Goal: Transaction & Acquisition: Purchase product/service

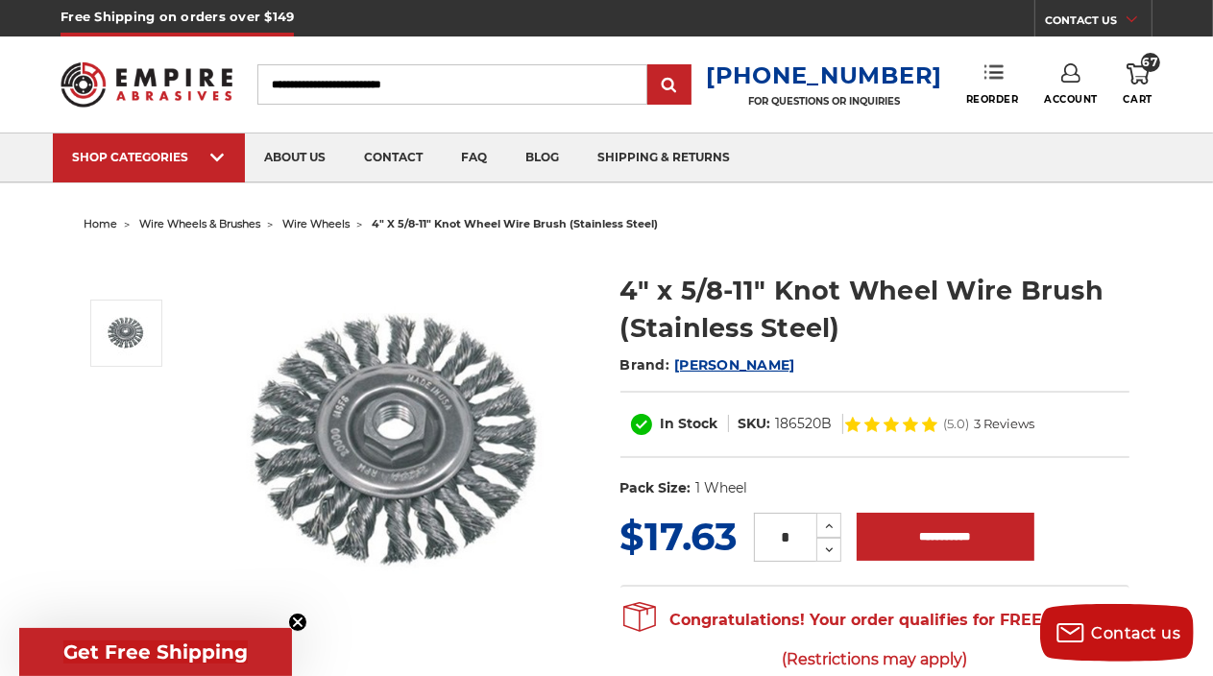
click at [989, 76] on icon at bounding box center [993, 71] width 19 height 19
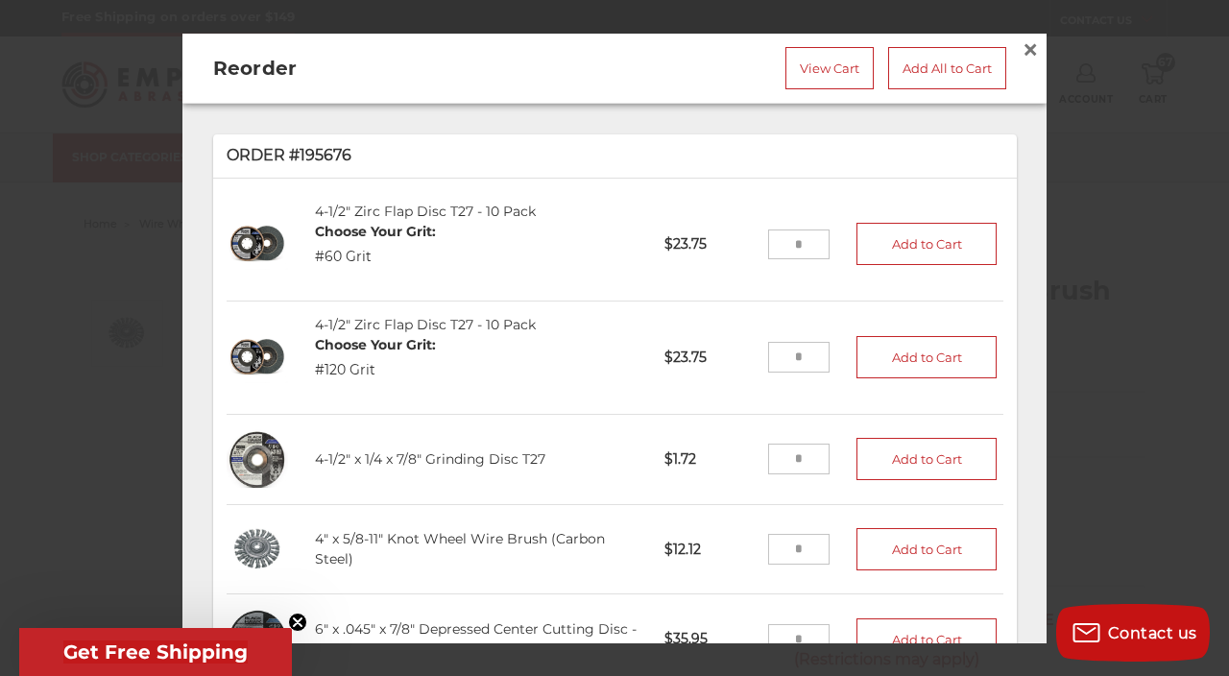
scroll to position [97, 0]
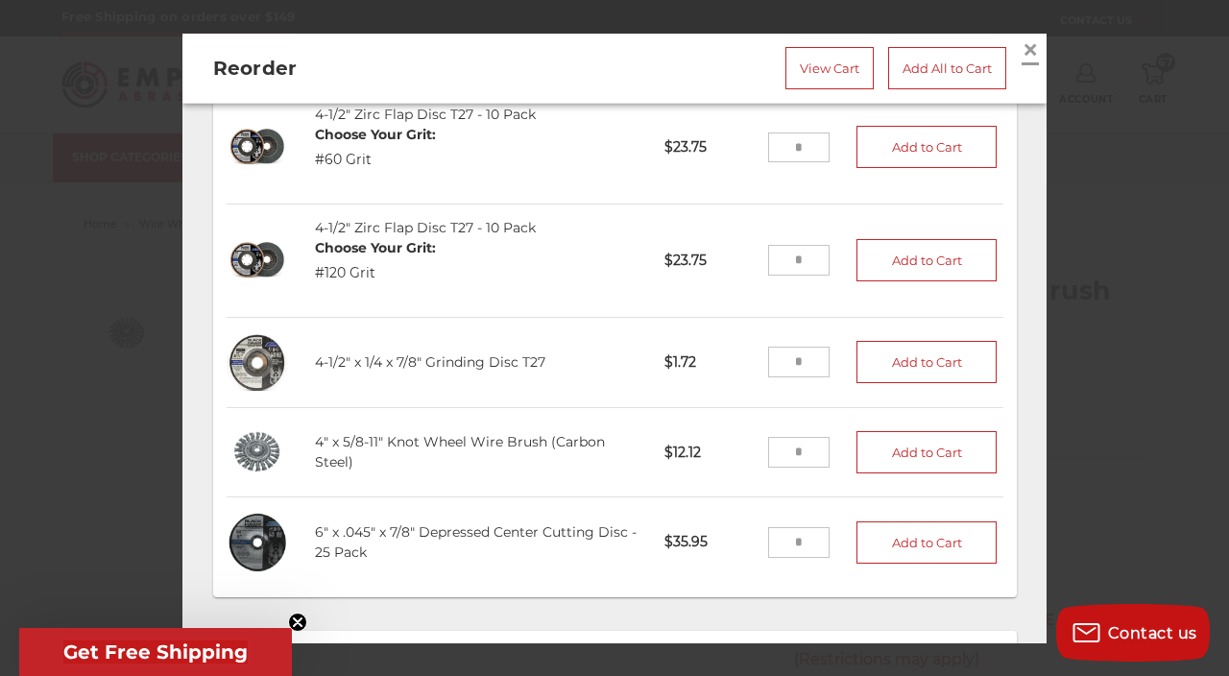
click at [1022, 51] on span "×" at bounding box center [1030, 49] width 17 height 37
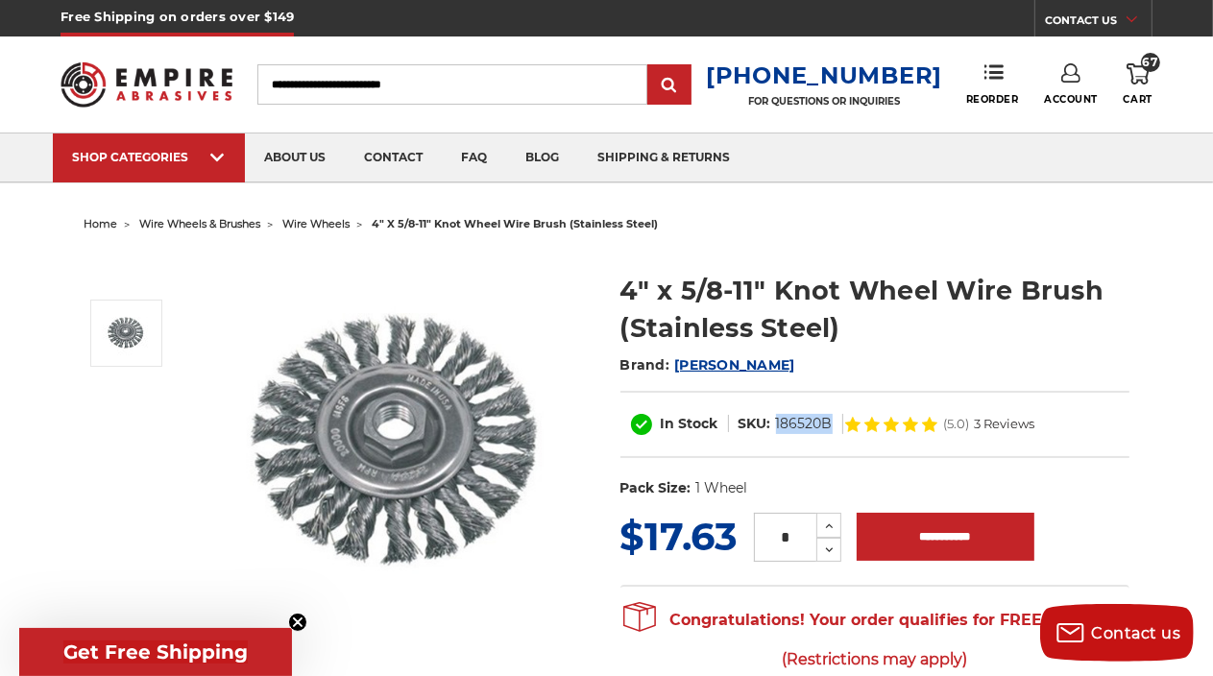
click at [775, 426] on dl "SKU: 186520B" at bounding box center [786, 424] width 114 height 20
click at [989, 74] on use at bounding box center [993, 71] width 19 height 13
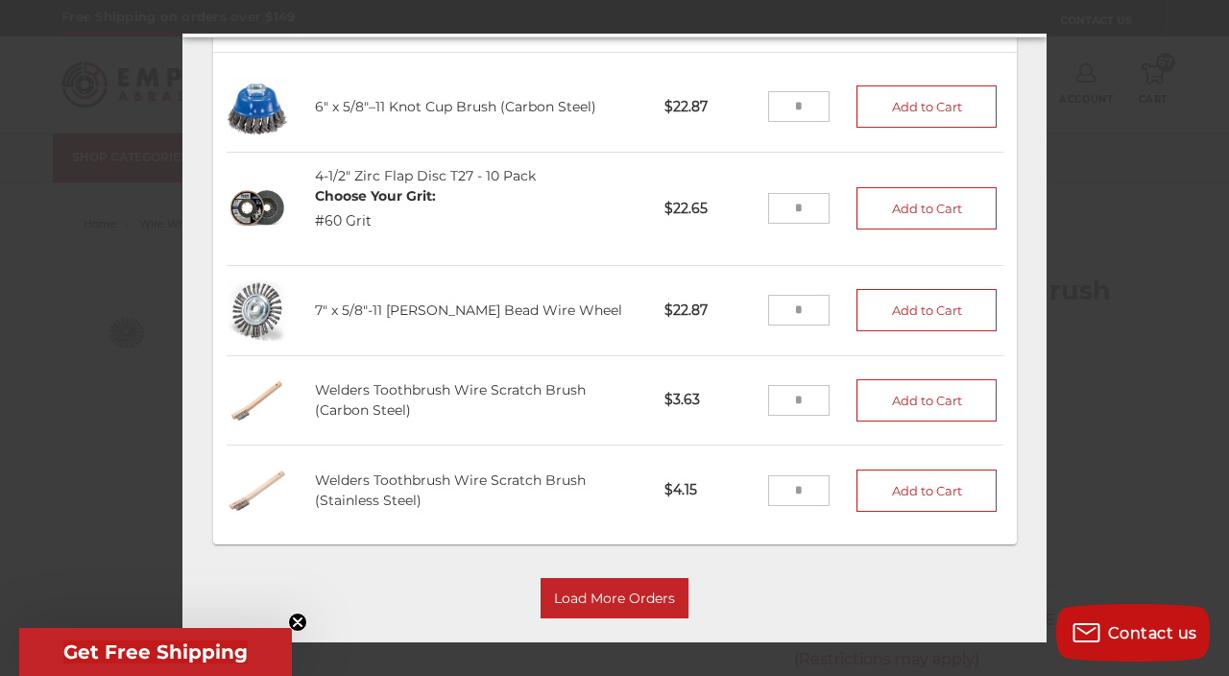
scroll to position [83, 0]
click at [620, 579] on button "Load More Orders" at bounding box center [615, 599] width 148 height 40
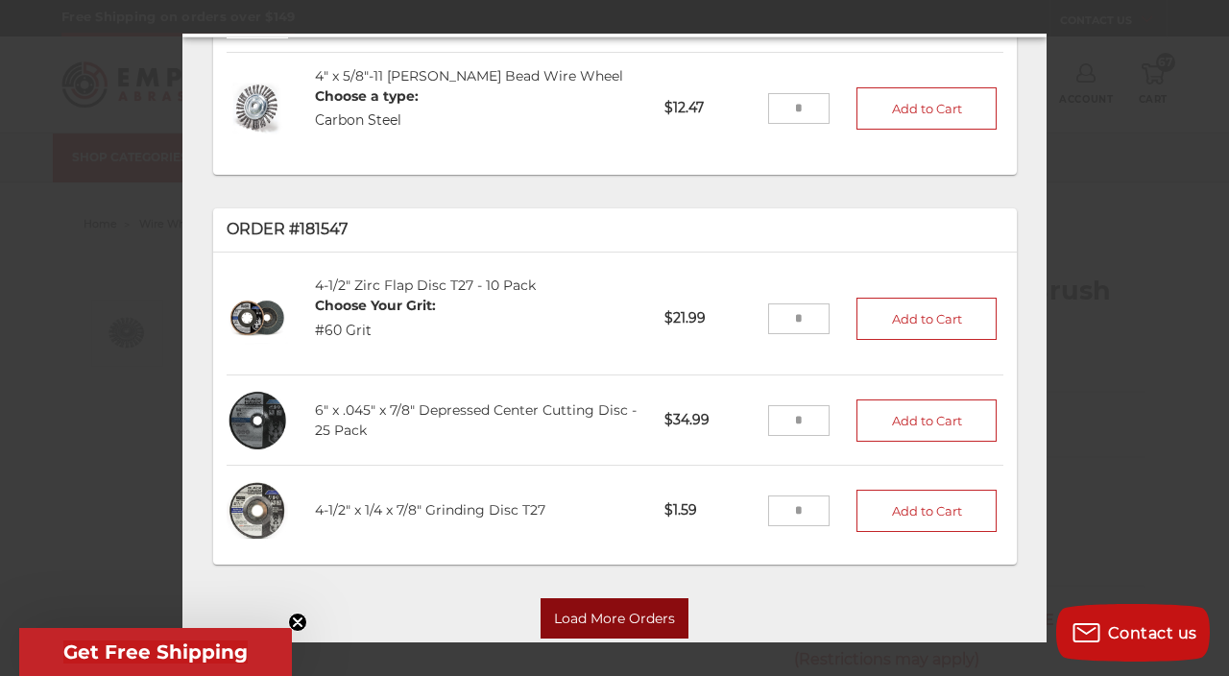
click at [610, 599] on button "Load More Orders" at bounding box center [615, 619] width 148 height 40
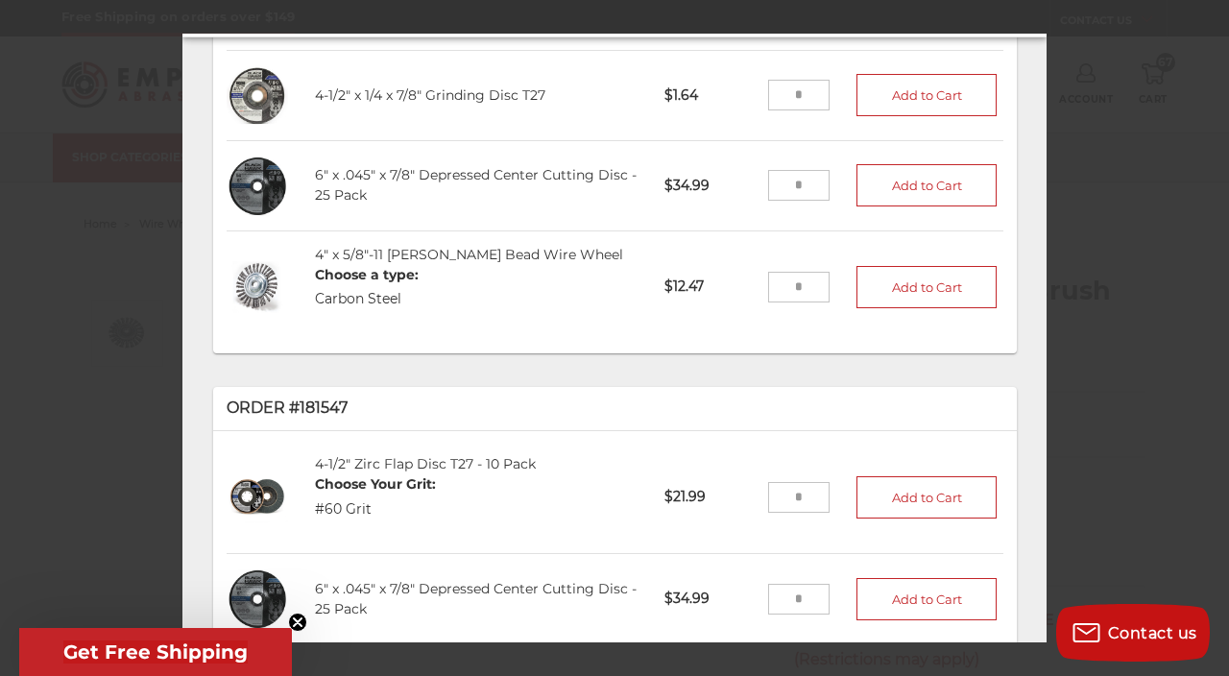
scroll to position [2153, 0]
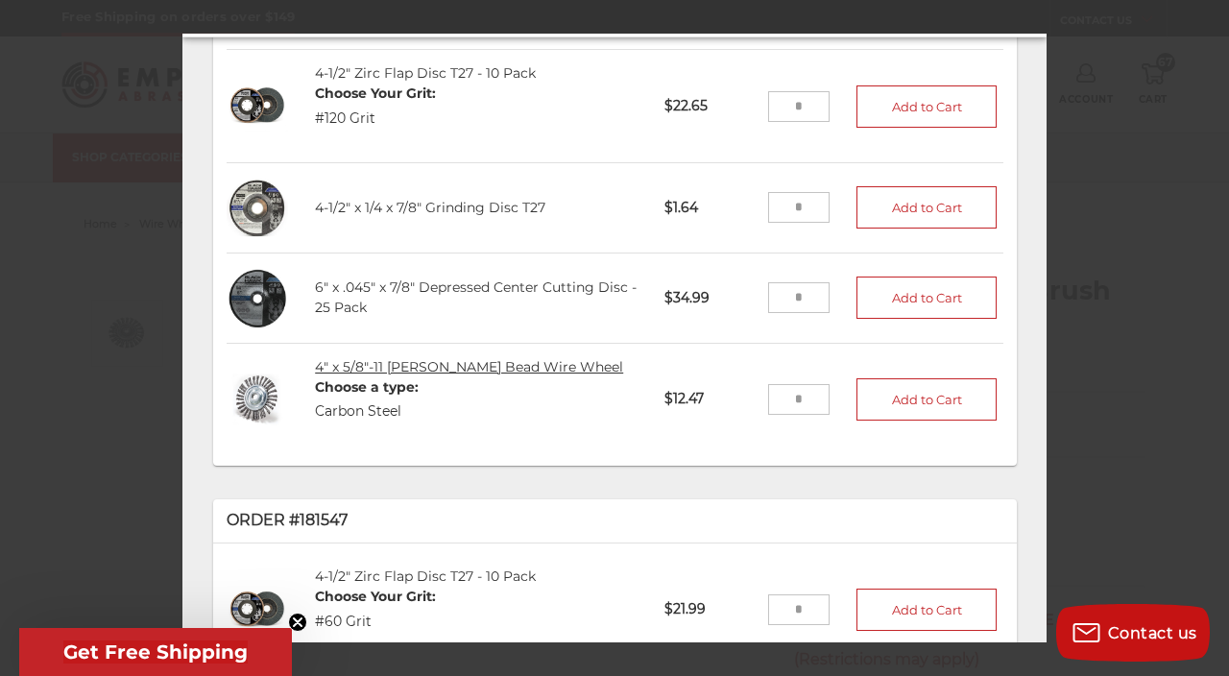
click at [505, 358] on link "4" x 5/8"-11 Stringer Bead Wire Wheel" at bounding box center [469, 366] width 308 height 17
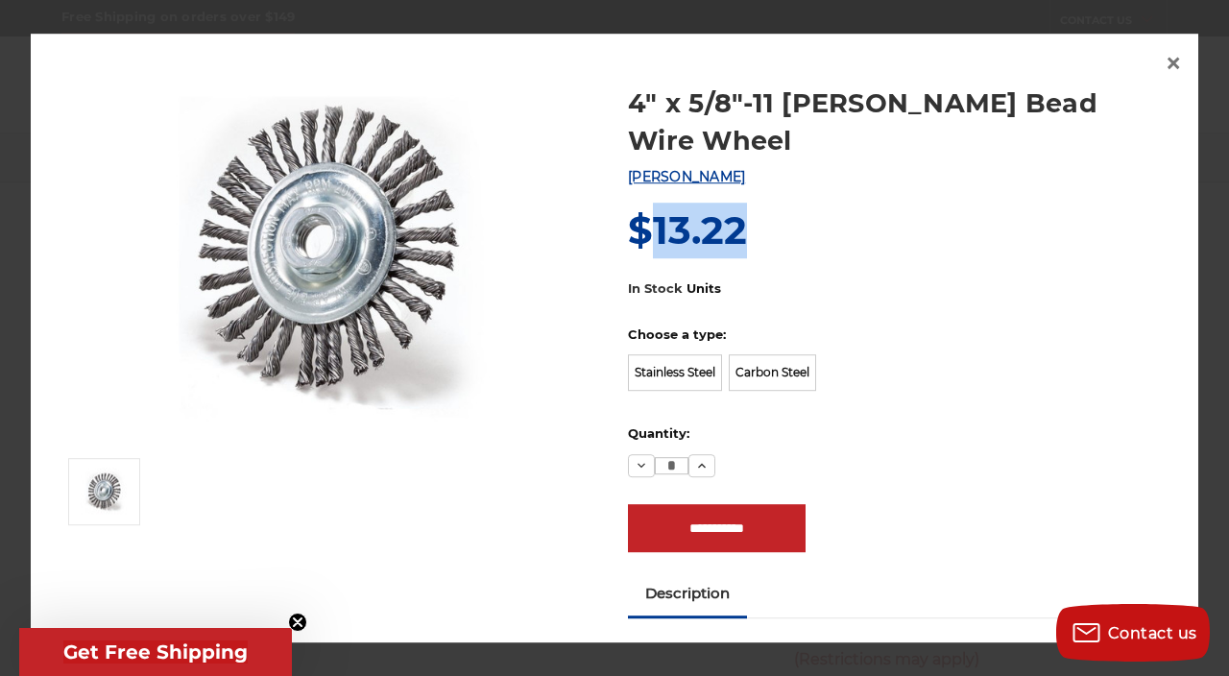
drag, startPoint x: 644, startPoint y: 199, endPoint x: 752, endPoint y: 188, distance: 108.1
click at [752, 204] on div "Now: $13.22" at bounding box center [898, 232] width 541 height 56
click at [750, 204] on div "Now: $13.22" at bounding box center [898, 232] width 541 height 56
click at [674, 355] on label "Stainless Steel" at bounding box center [675, 373] width 94 height 36
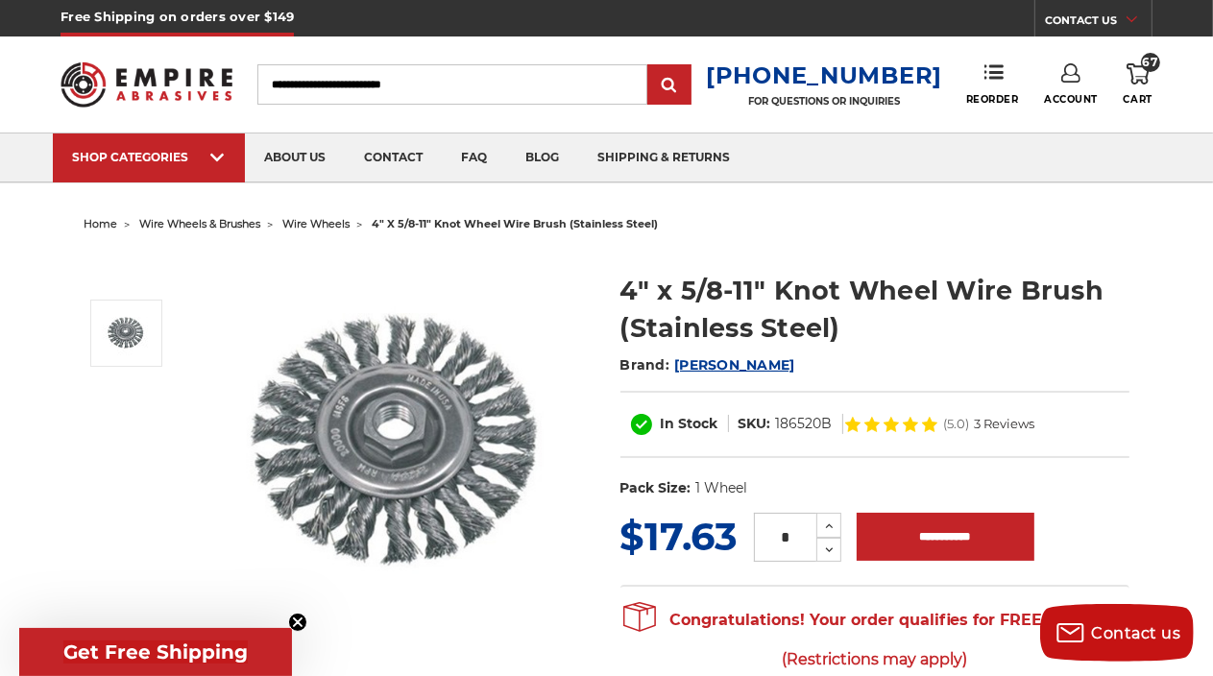
click at [1137, 78] on icon at bounding box center [1137, 73] width 23 height 21
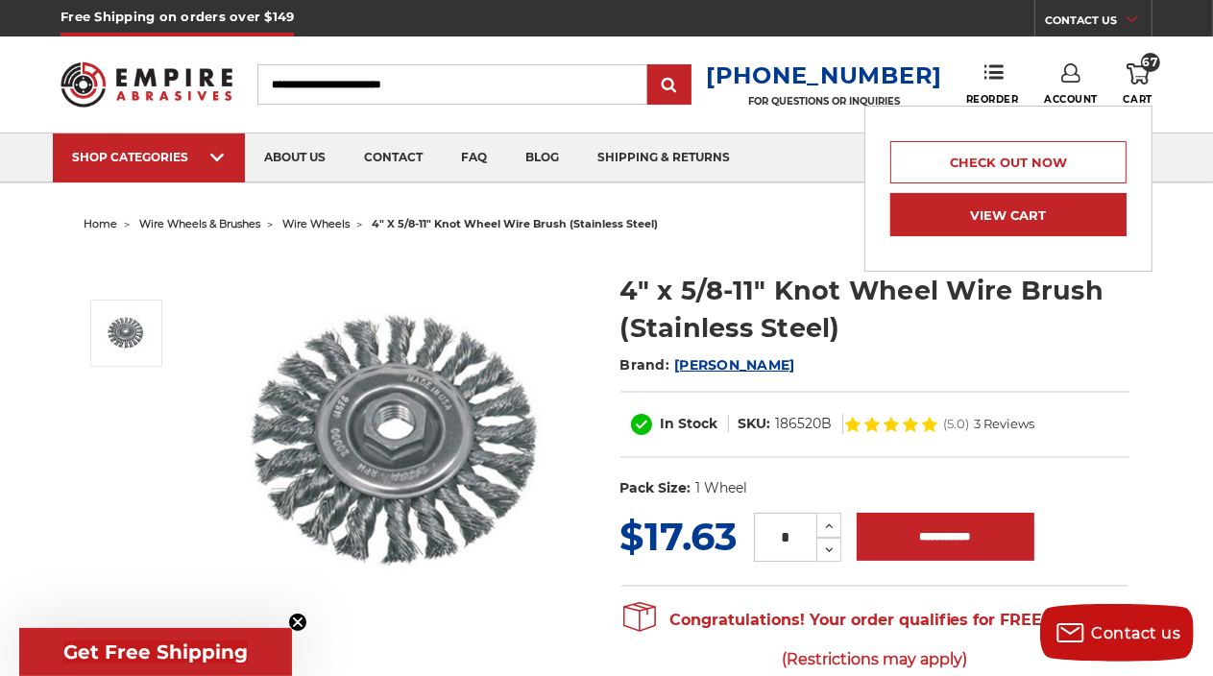
click at [988, 220] on link "View Cart" at bounding box center [1008, 214] width 236 height 43
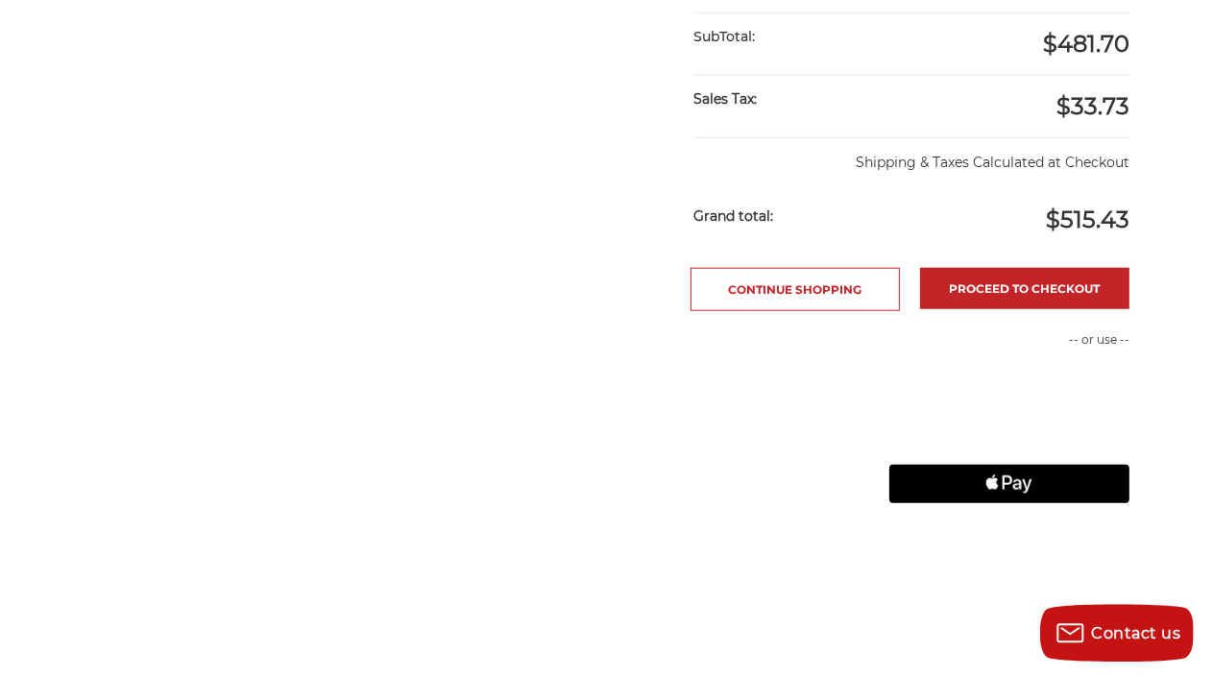
scroll to position [1419, 0]
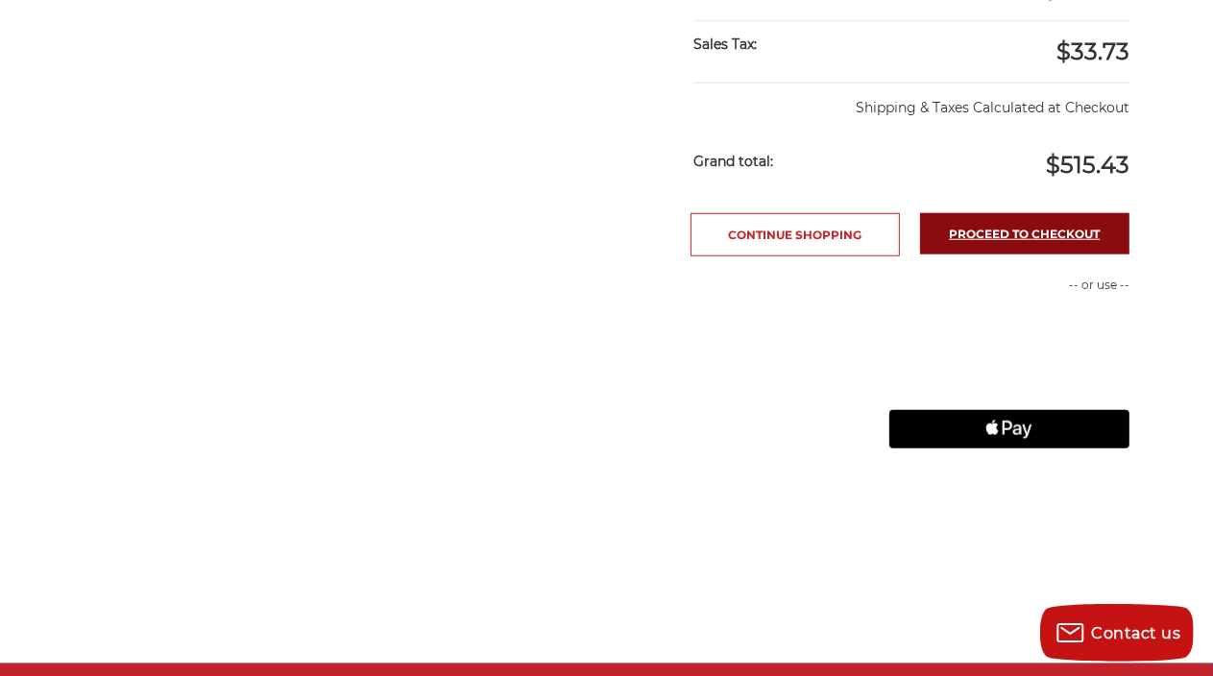
click at [1027, 254] on link "Proceed to checkout" at bounding box center [1024, 233] width 209 height 41
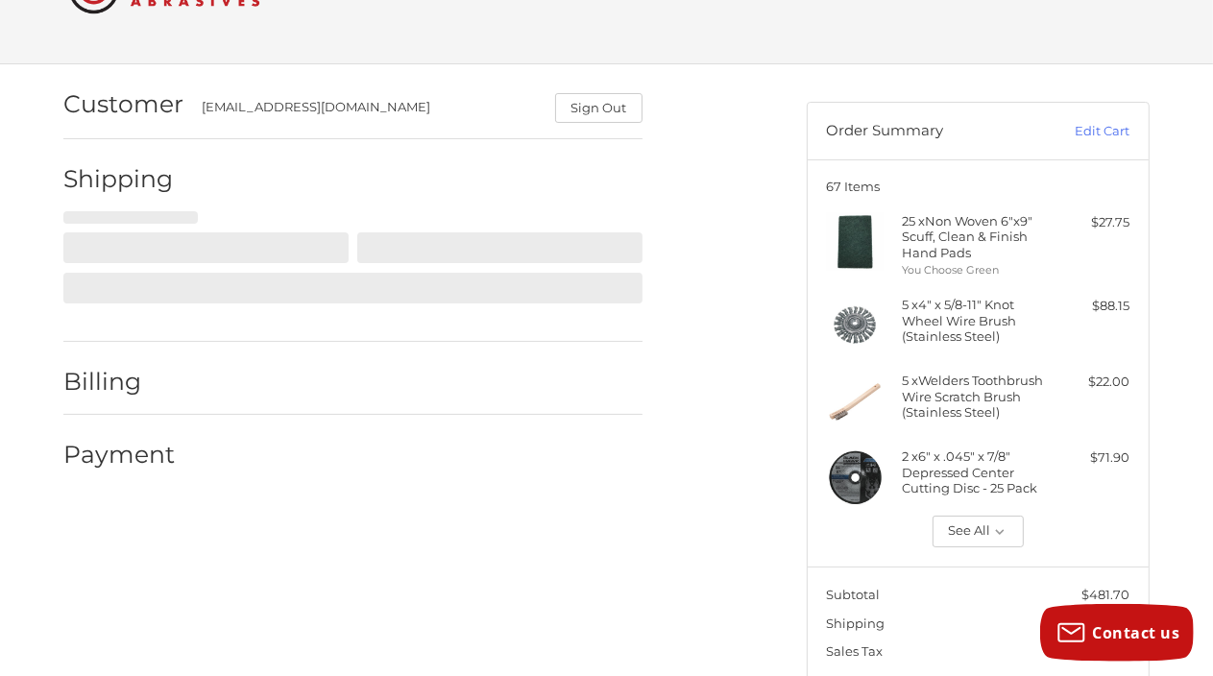
scroll to position [88, 0]
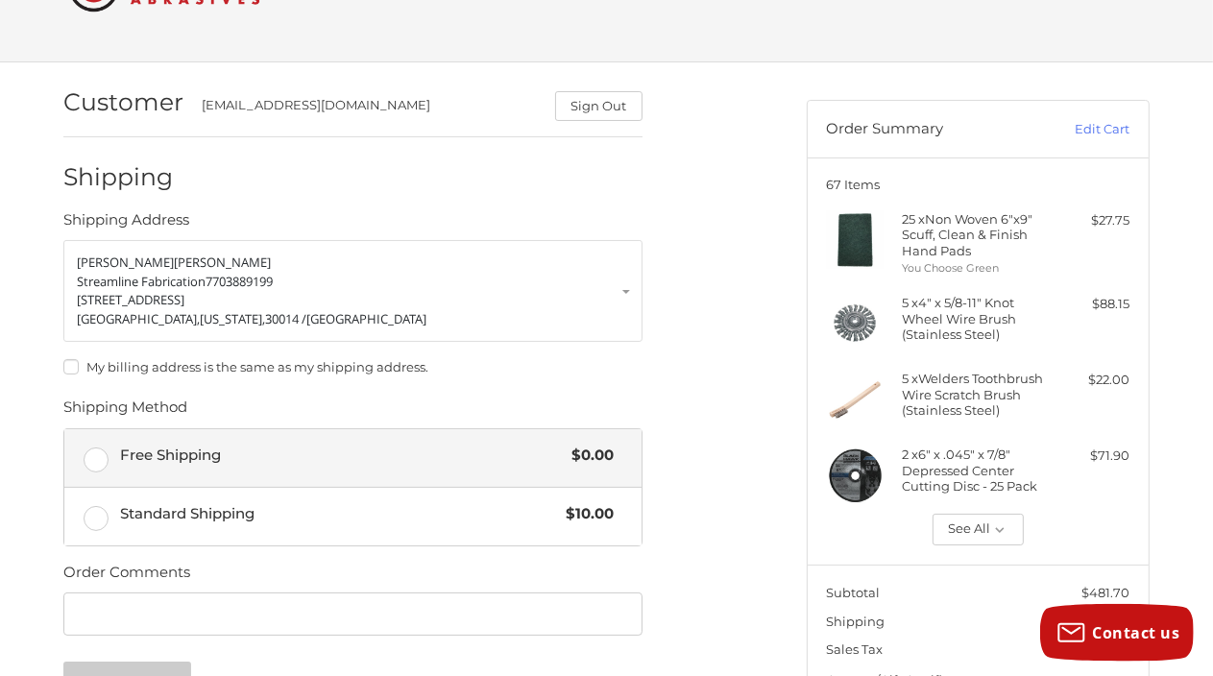
click at [288, 450] on span "Free Shipping" at bounding box center [342, 456] width 442 height 22
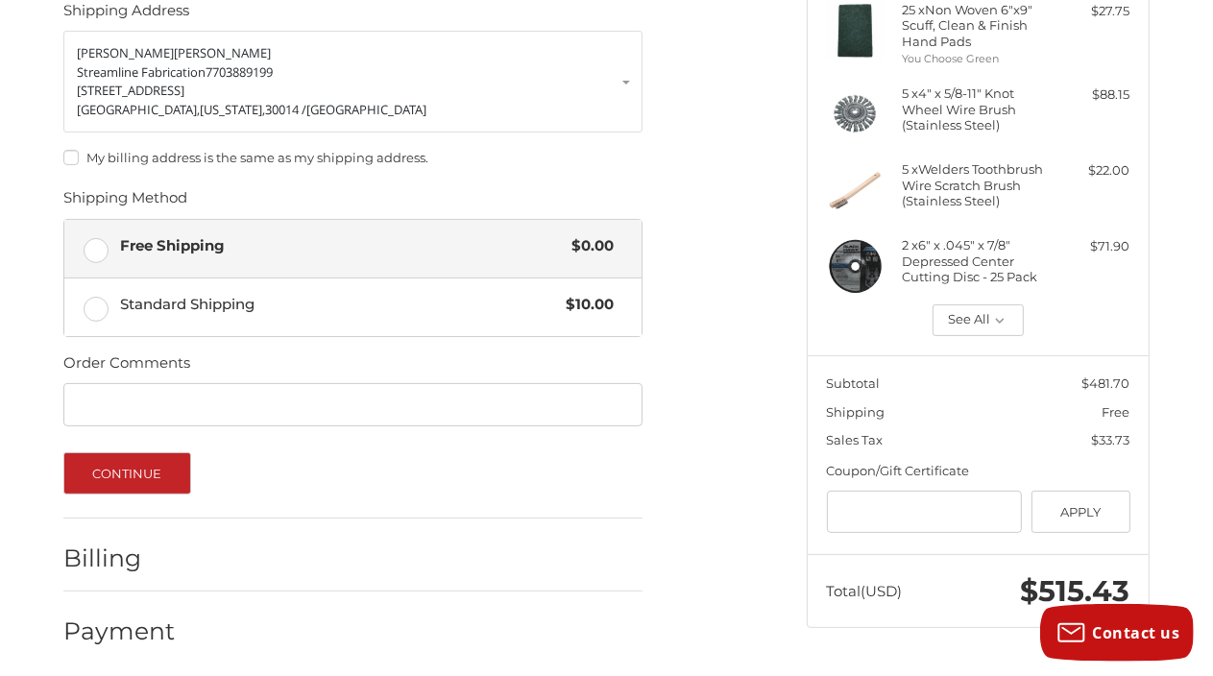
scroll to position [302, 0]
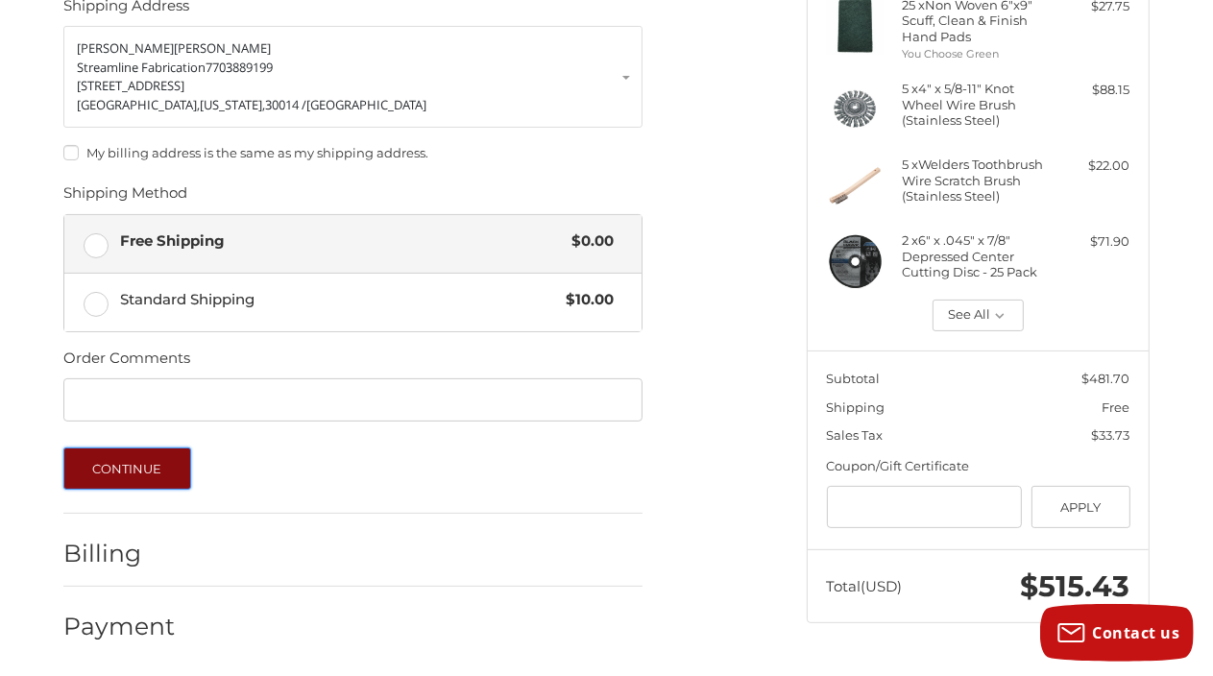
click at [133, 461] on button "Continue" at bounding box center [127, 468] width 128 height 42
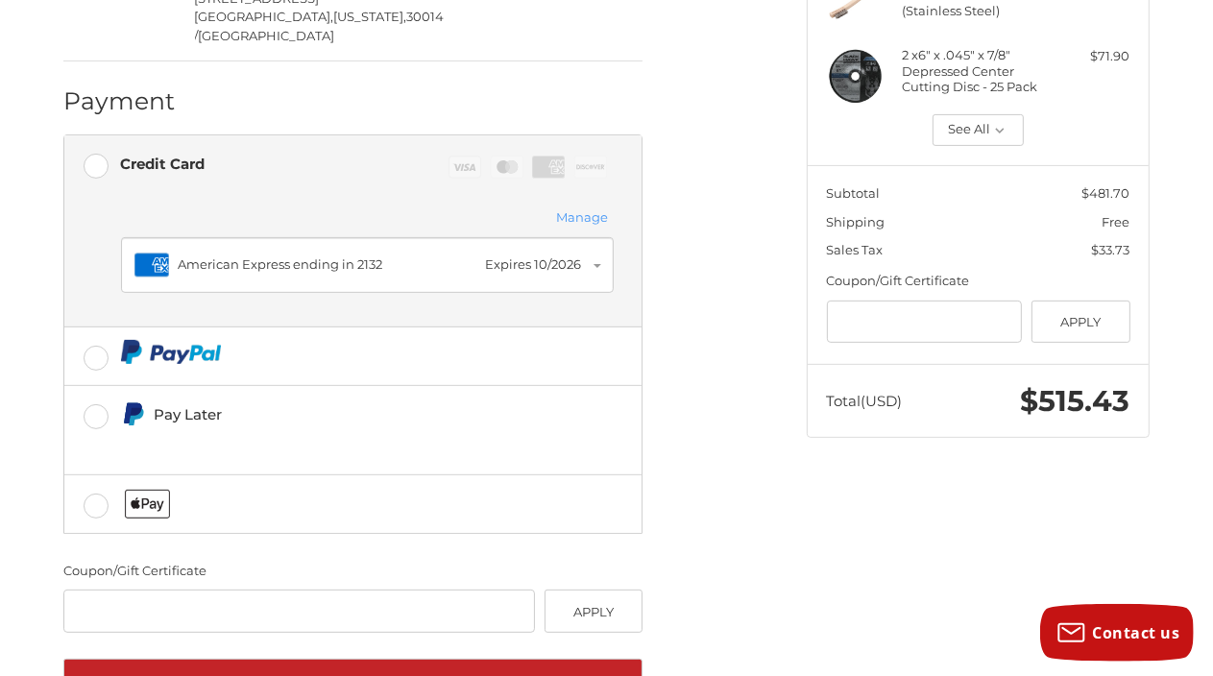
scroll to position [524, 0]
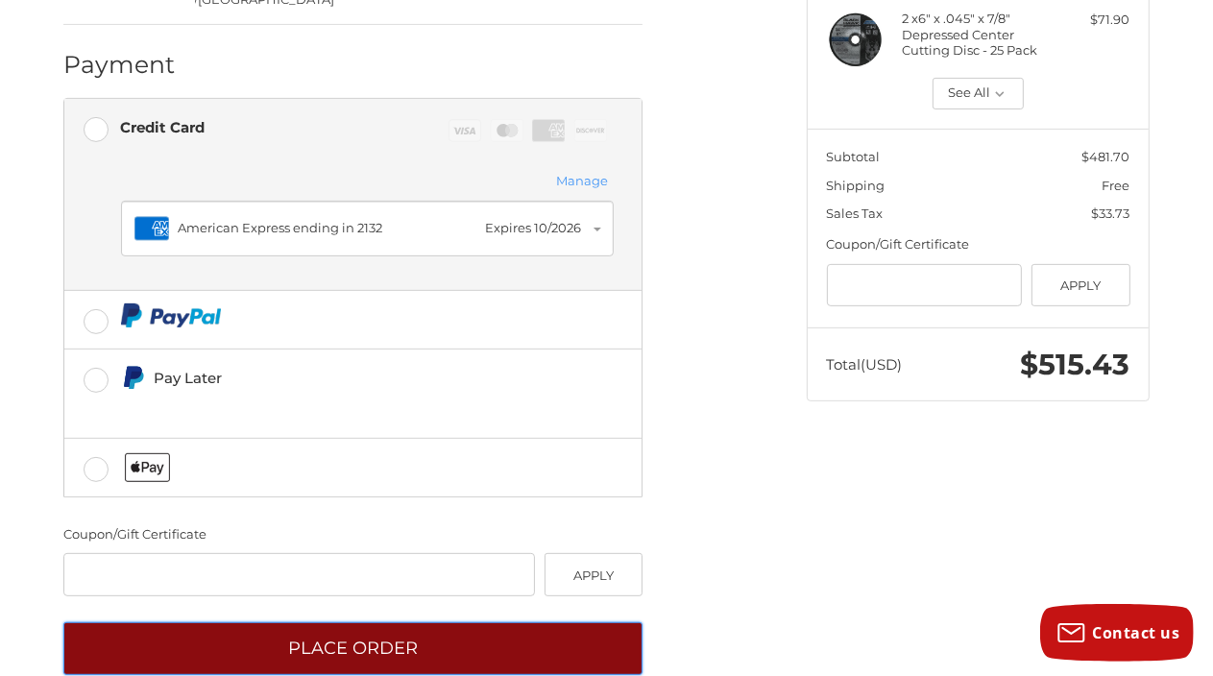
click at [374, 622] on button "Place Order" at bounding box center [352, 648] width 579 height 53
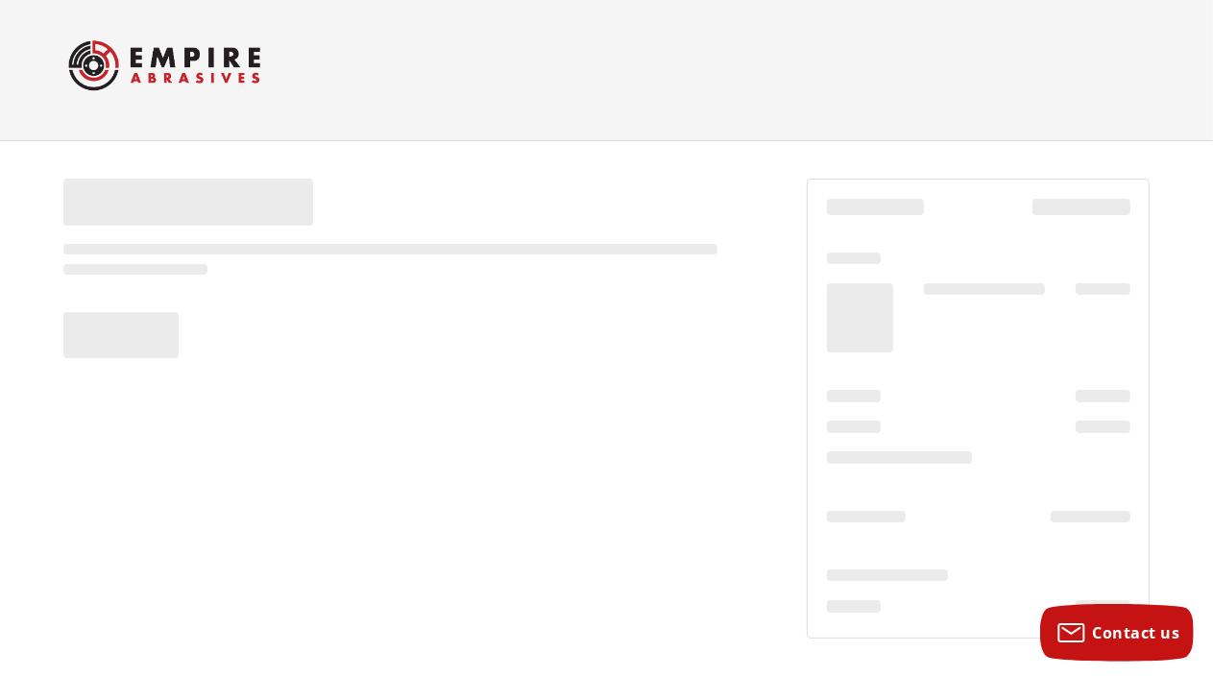
scroll to position [10, 0]
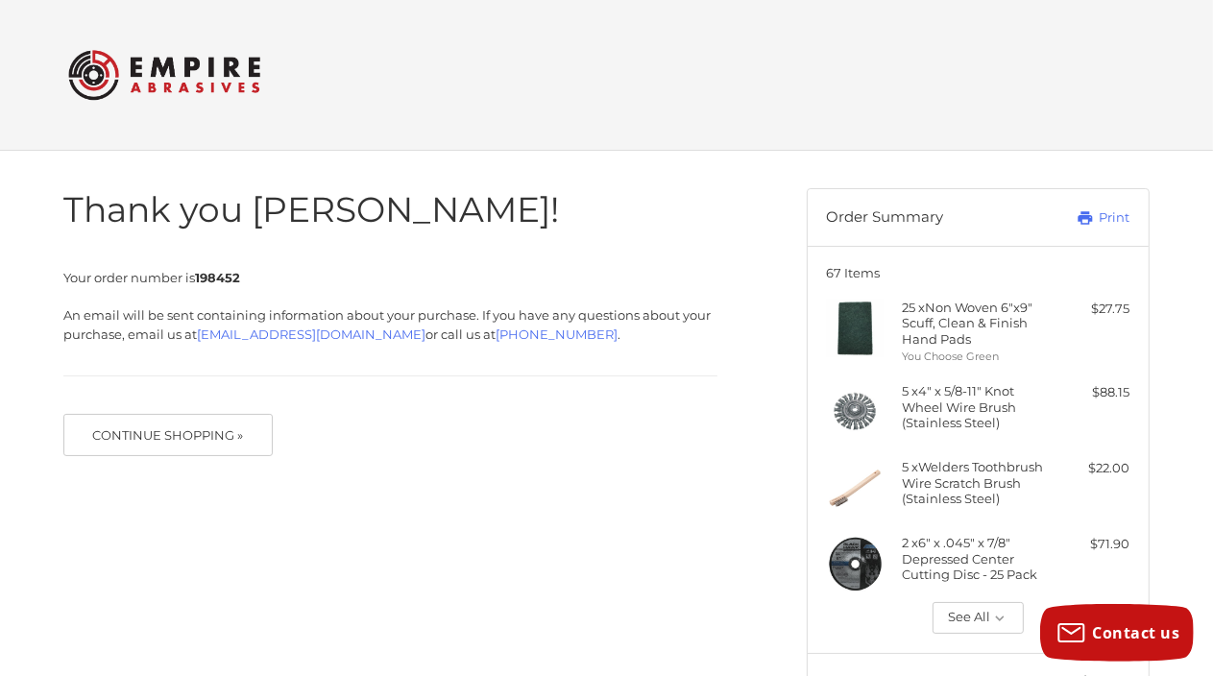
click at [173, 68] on img at bounding box center [164, 74] width 192 height 75
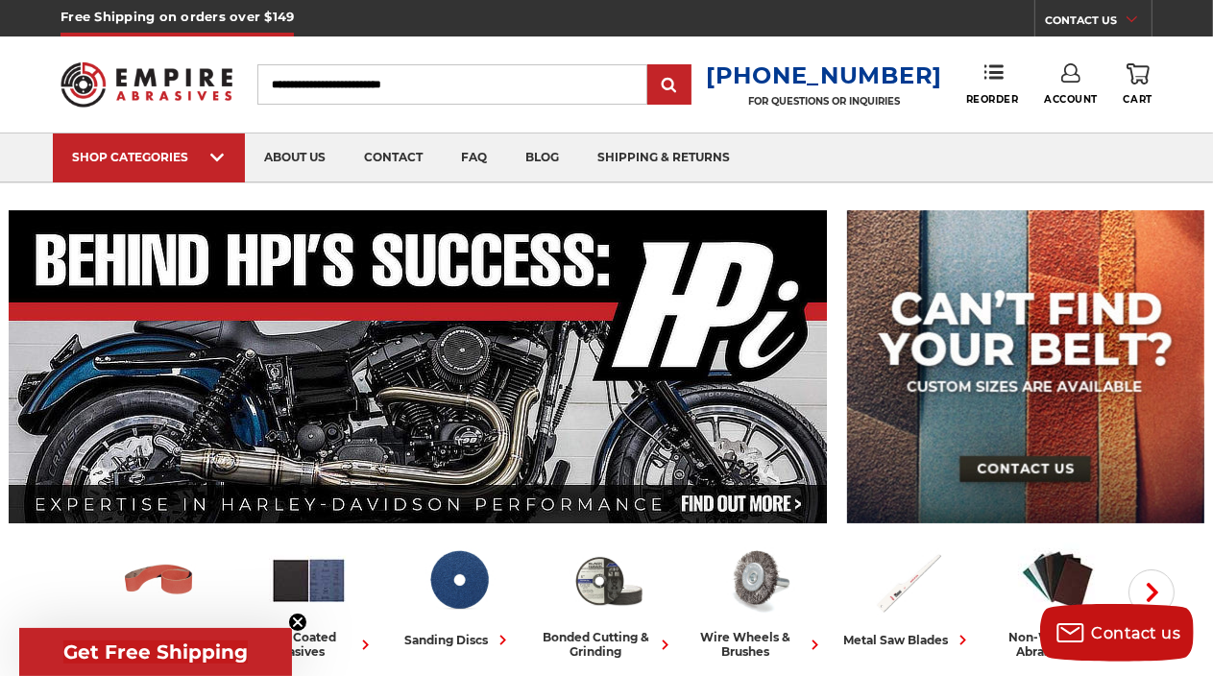
click at [1066, 92] on link "Account" at bounding box center [1071, 84] width 54 height 42
click at [1069, 126] on link "Account" at bounding box center [1070, 125] width 137 height 36
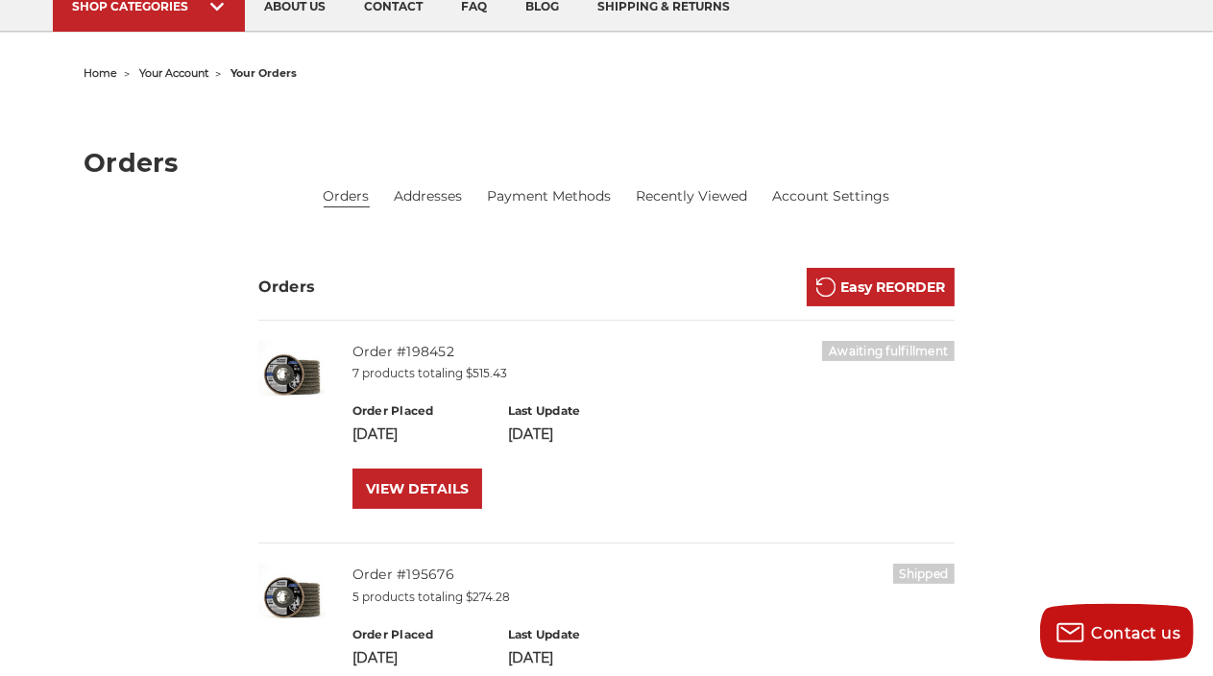
scroll to position [203, 0]
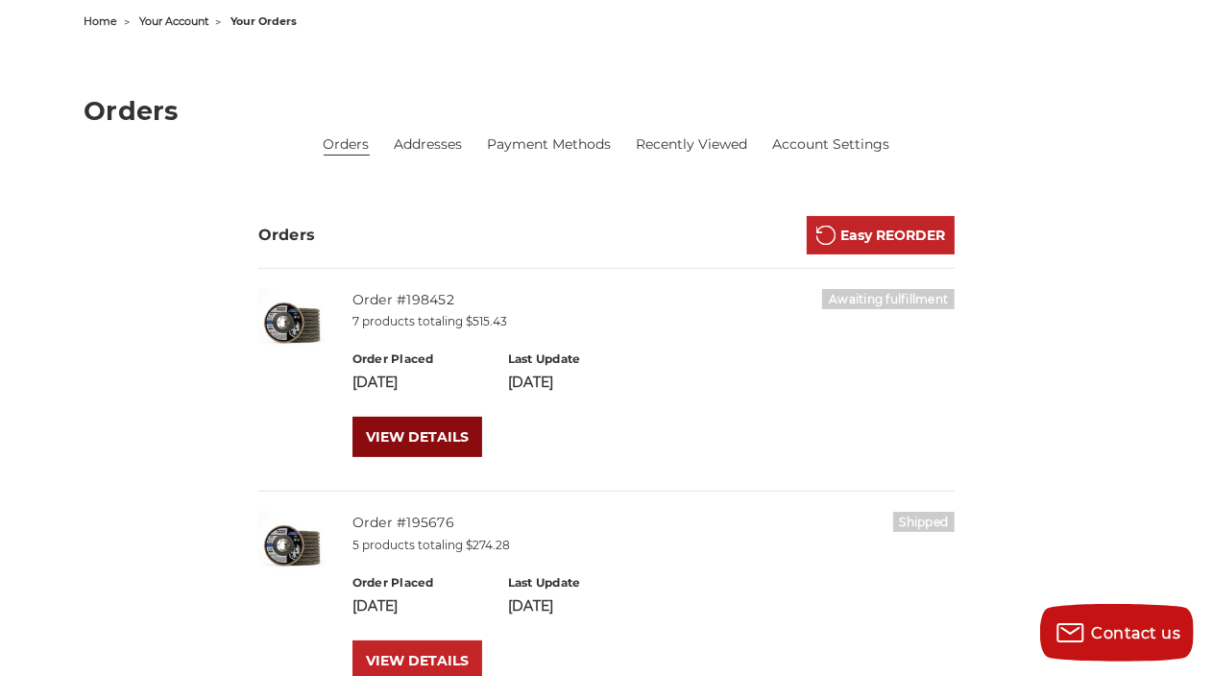
click at [424, 433] on link "VIEW DETAILS" at bounding box center [417, 437] width 130 height 40
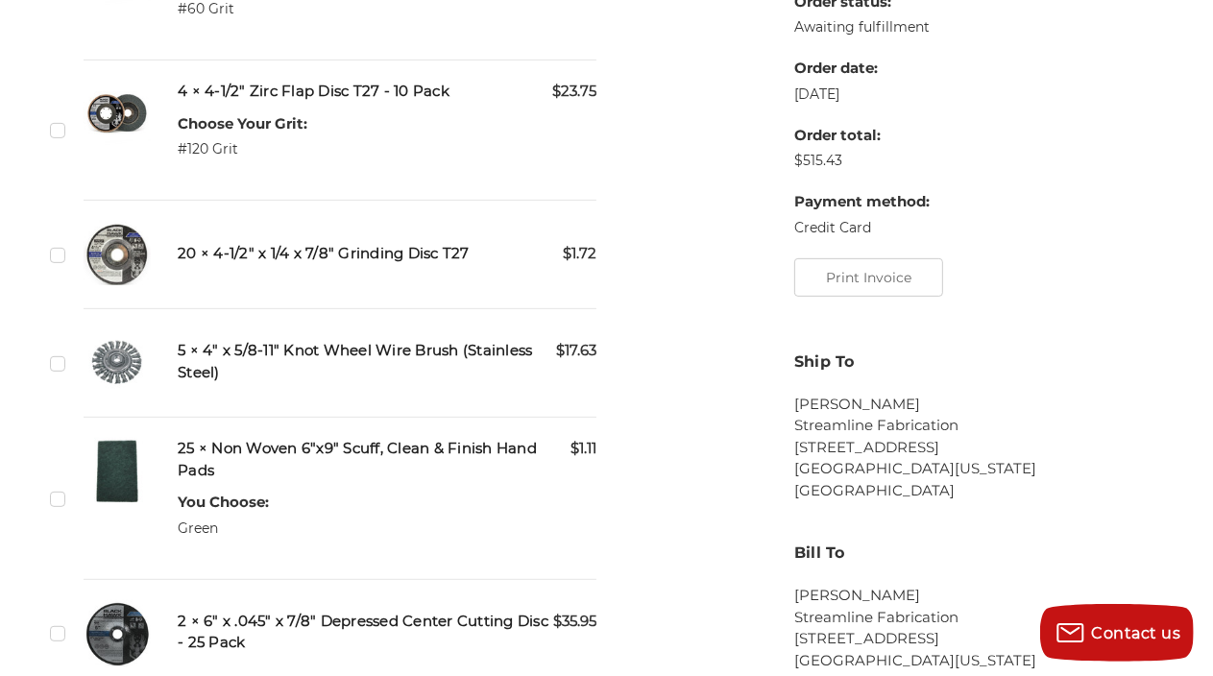
scroll to position [710, 0]
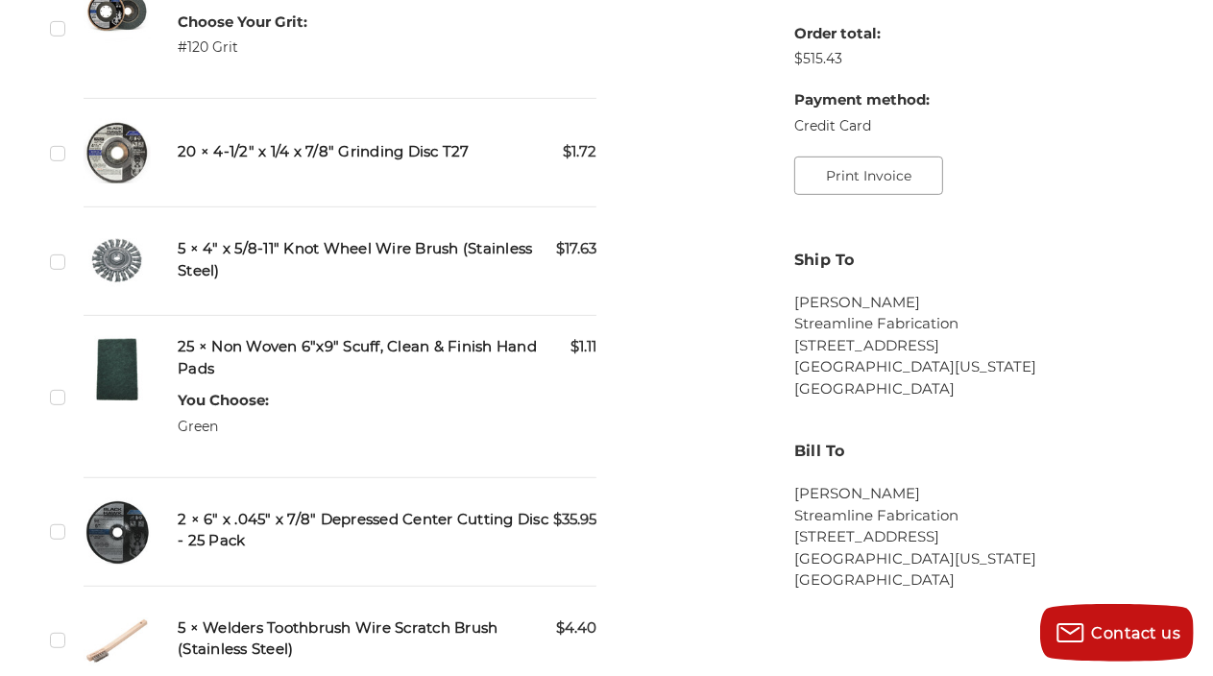
click at [881, 178] on button "Print Invoice" at bounding box center [868, 176] width 149 height 38
